Goal: Transaction & Acquisition: Purchase product/service

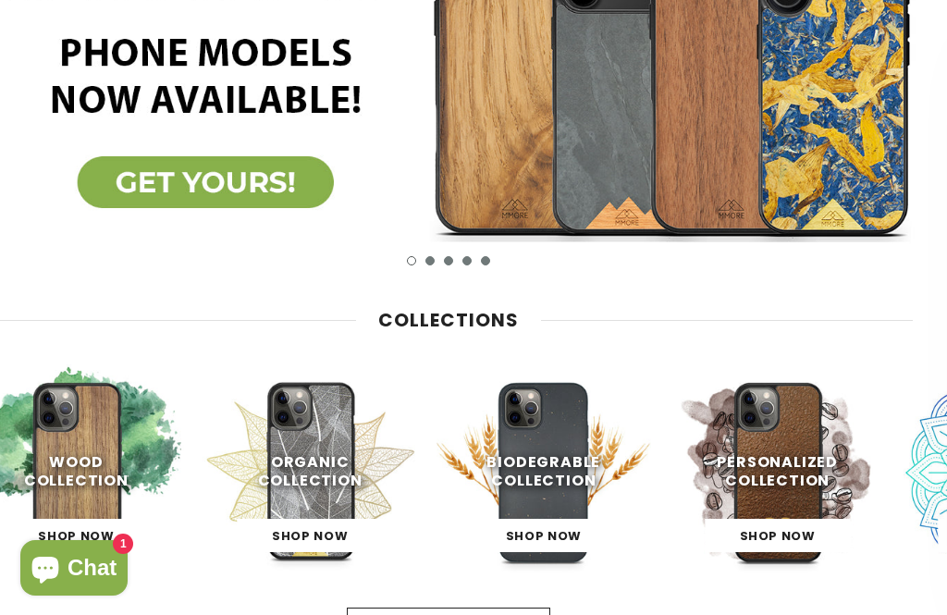
scroll to position [184, 25]
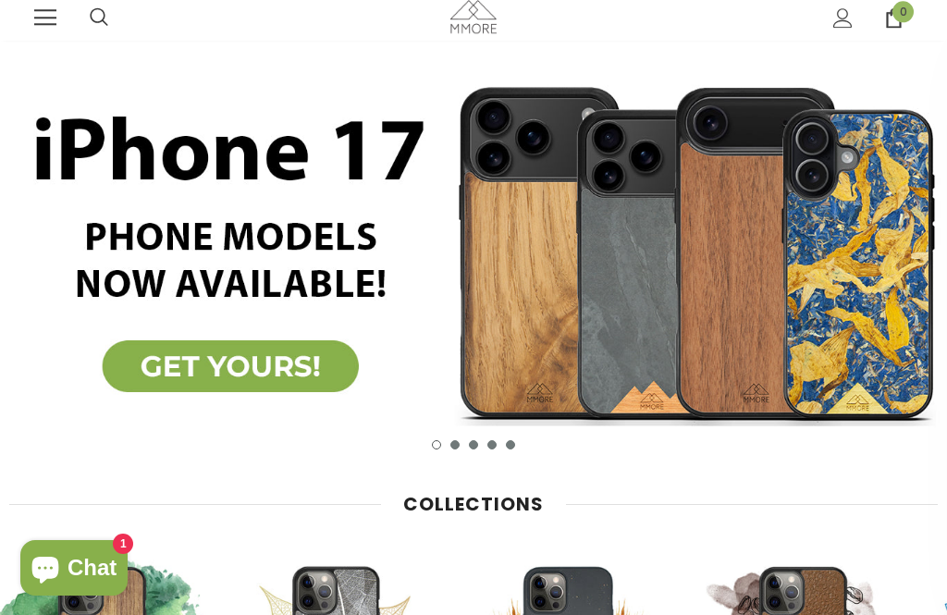
scroll to position [58, 0]
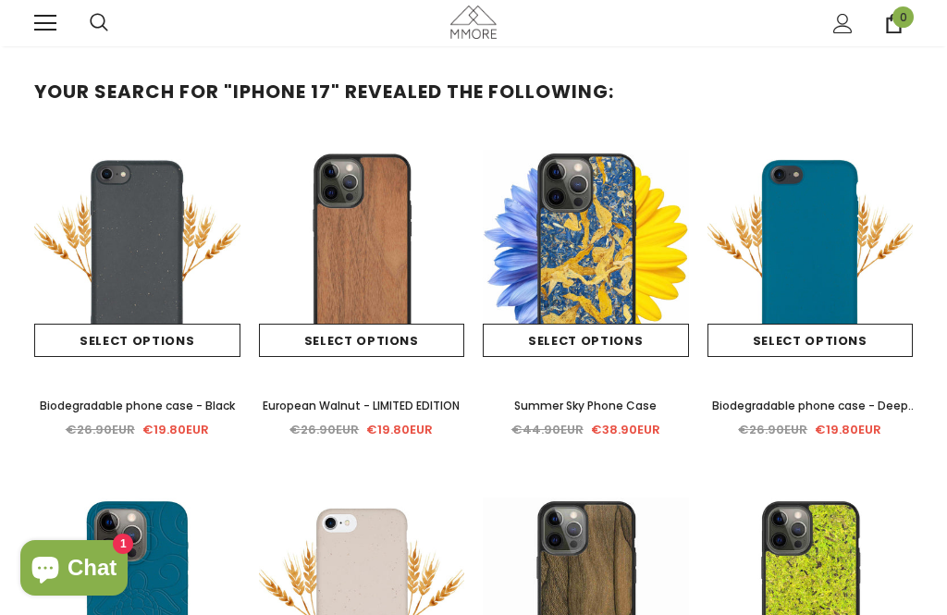
scroll to position [16, 0]
